Goal: Task Accomplishment & Management: Use online tool/utility

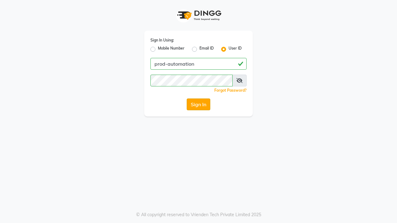
click at [198, 104] on button "Sign In" at bounding box center [199, 105] width 24 height 12
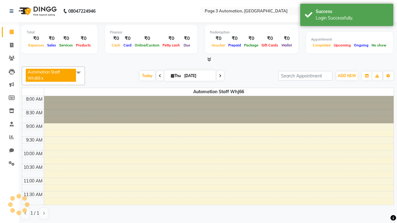
select select "en"
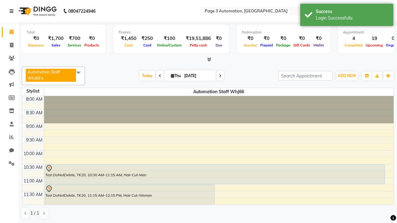
click at [13, 11] on icon at bounding box center [12, 11] width 4 height 4
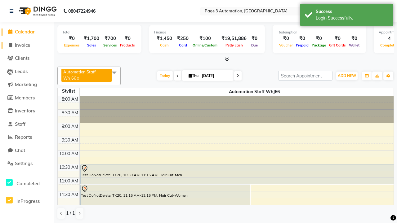
click at [27, 45] on span "Invoice" at bounding box center [22, 45] width 15 height 6
select select "2774"
select select "service"
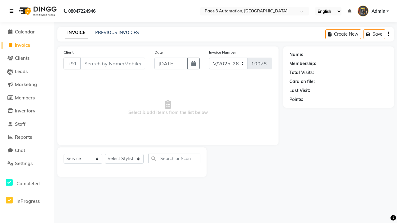
click at [13, 11] on icon at bounding box center [12, 11] width 4 height 4
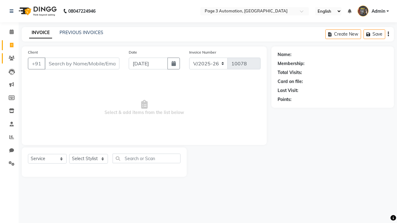
click at [9, 58] on icon at bounding box center [12, 58] width 6 height 5
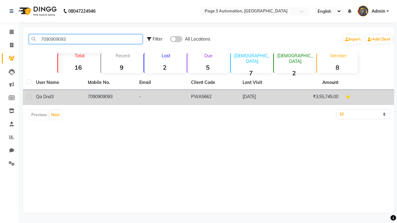
type input "7090909093"
click at [109, 97] on td "7090909093" at bounding box center [110, 97] width 52 height 15
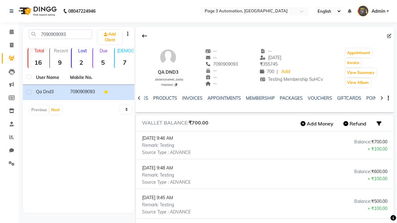
scroll to position [0, 100]
click at [317, 124] on button "Add Money" at bounding box center [316, 123] width 39 height 11
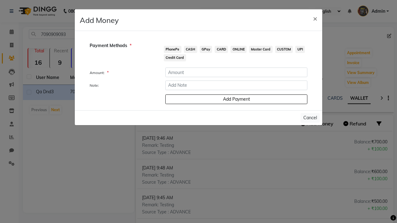
click at [172, 49] on span "PhonePe" at bounding box center [173, 49] width 18 height 7
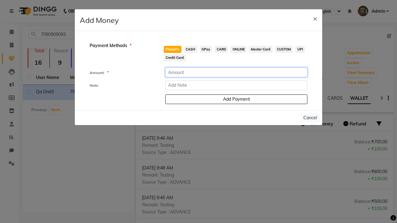
click at [236, 72] on input "number" at bounding box center [236, 73] width 142 height 10
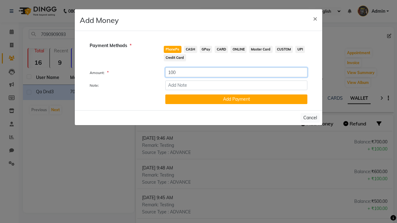
type input "100"
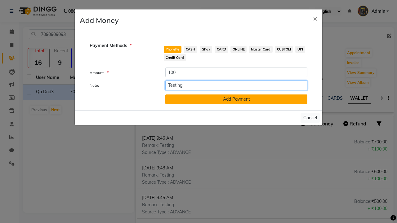
type input "Testing"
click at [236, 99] on button "Add Payment" at bounding box center [236, 100] width 142 height 10
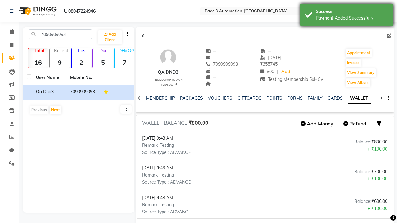
click at [346, 16] on div "Payment Added Successfully" at bounding box center [351, 18] width 73 height 7
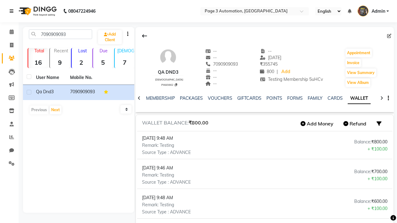
click at [13, 11] on icon at bounding box center [12, 11] width 4 height 4
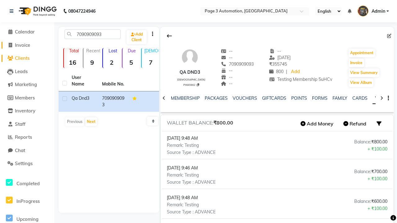
click at [27, 45] on span "Invoice" at bounding box center [22, 45] width 15 height 6
select select "2774"
select select "service"
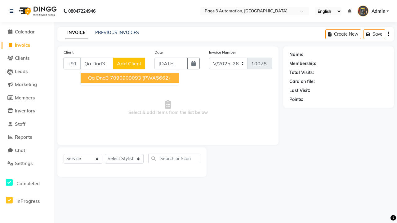
click at [130, 78] on ngb-highlight "7090909093" at bounding box center [125, 78] width 31 height 6
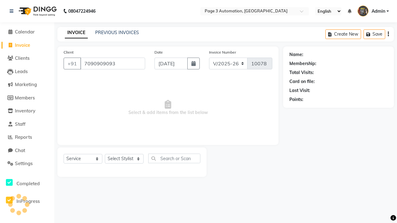
type input "7090909093"
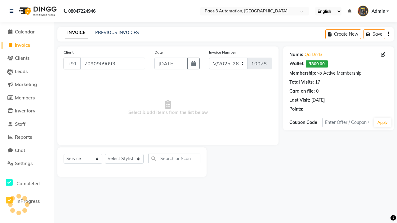
select select "93067"
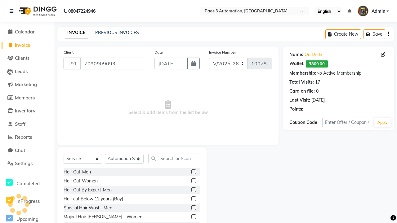
click at [193, 199] on label at bounding box center [193, 198] width 5 height 5
click at [193, 199] on input "checkbox" at bounding box center [193, 199] width 4 height 4
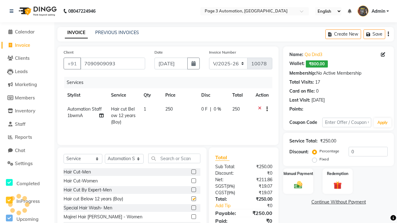
checkbox input "false"
click at [337, 174] on label "Redemption" at bounding box center [337, 173] width 22 height 6
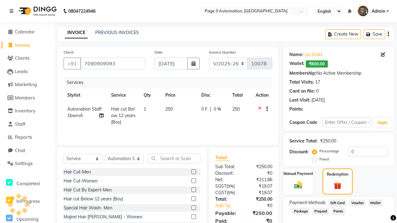
click at [375, 203] on span "Wallet" at bounding box center [375, 203] width 15 height 7
click at [373, 11] on span "Admin" at bounding box center [378, 11] width 14 height 7
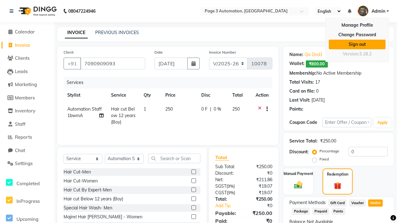
click at [357, 44] on link "Sign out" at bounding box center [356, 45] width 57 height 10
